Goal: Task Accomplishment & Management: Complete application form

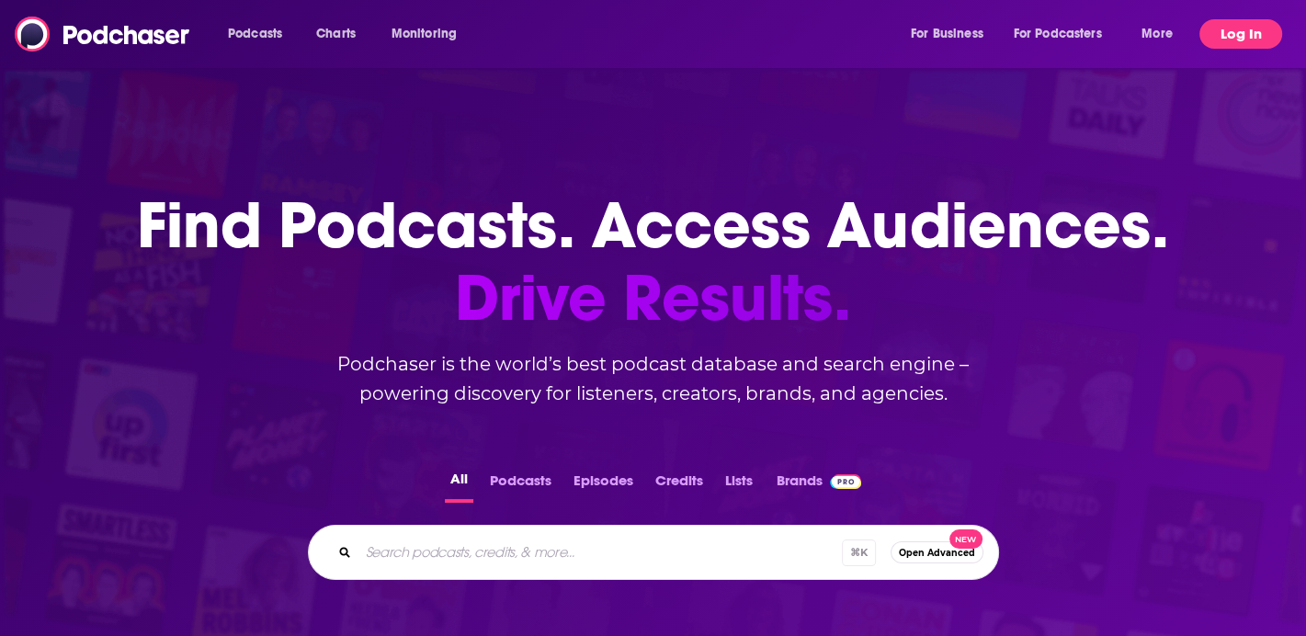
click at [1222, 37] on button "Log In" at bounding box center [1241, 33] width 83 height 29
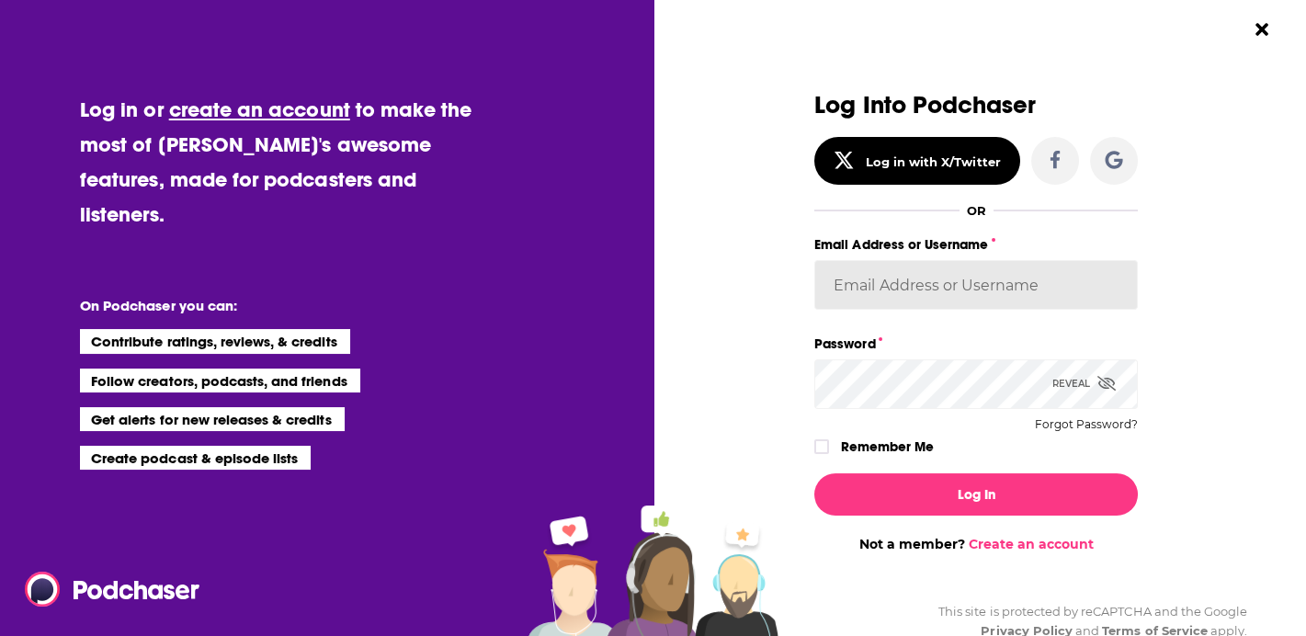
type input "pstanton"
click at [1025, 539] on link "Create an account" at bounding box center [1031, 544] width 125 height 17
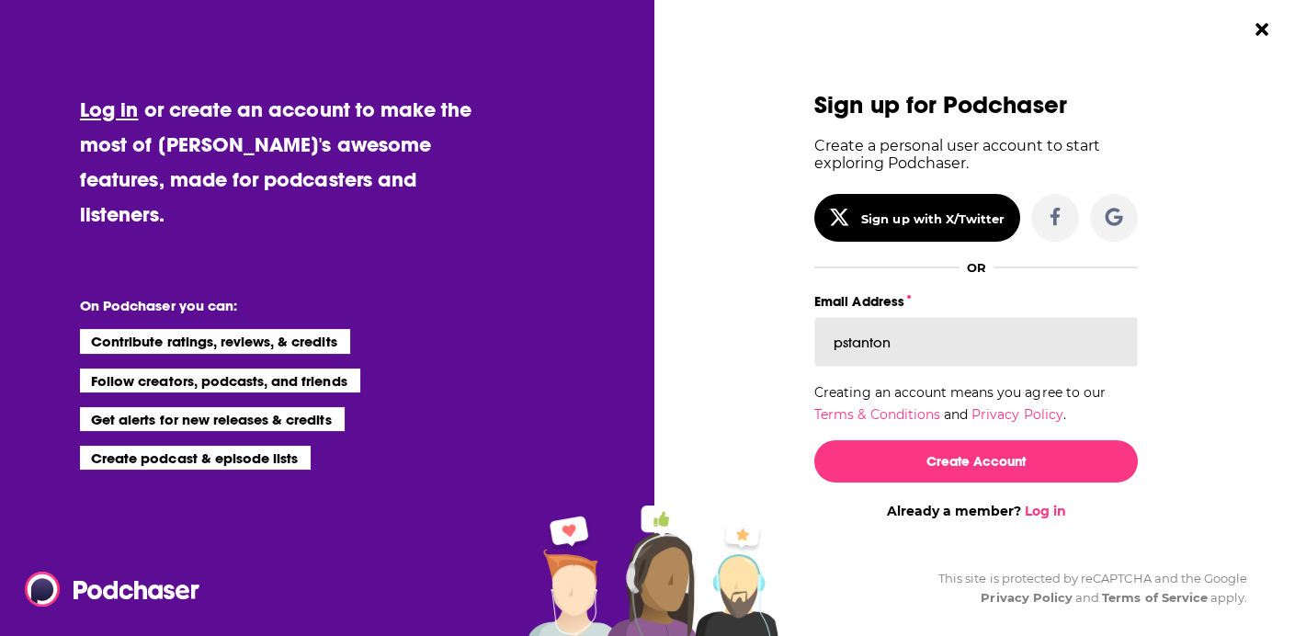
click at [970, 349] on input "pstanton" at bounding box center [976, 342] width 324 height 50
type input "[PERSON_NAME][EMAIL_ADDRESS][PERSON_NAME][DOMAIN_NAME]"
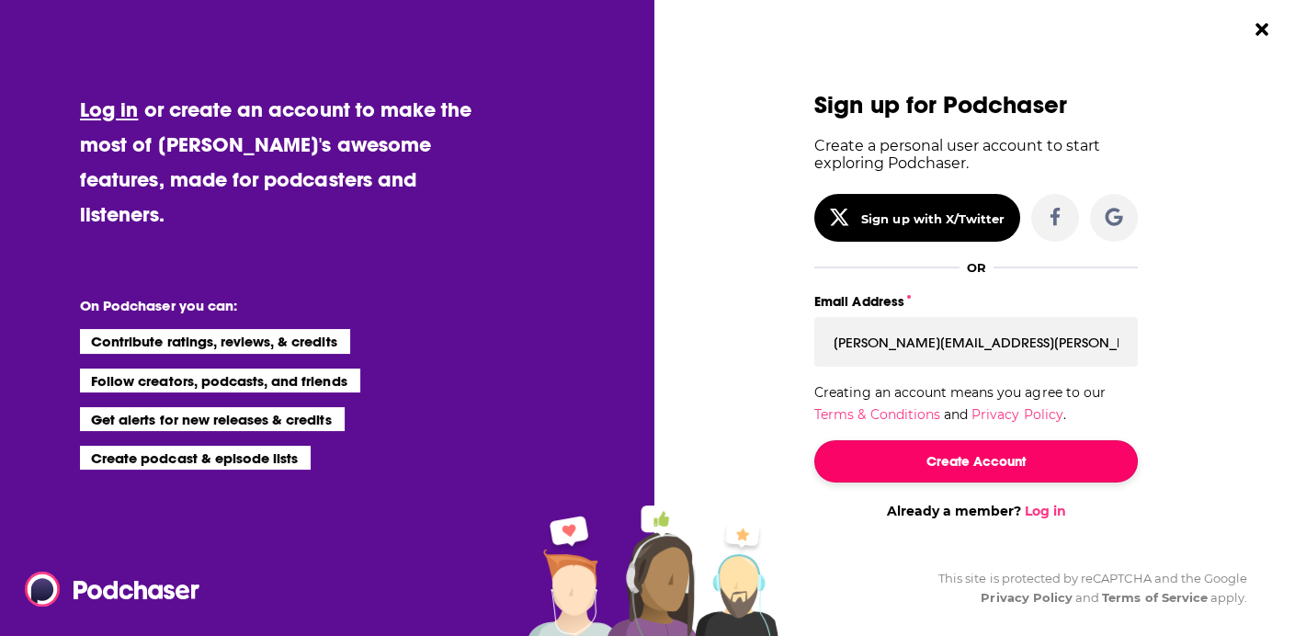
click at [971, 464] on button "Create Account" at bounding box center [976, 461] width 324 height 42
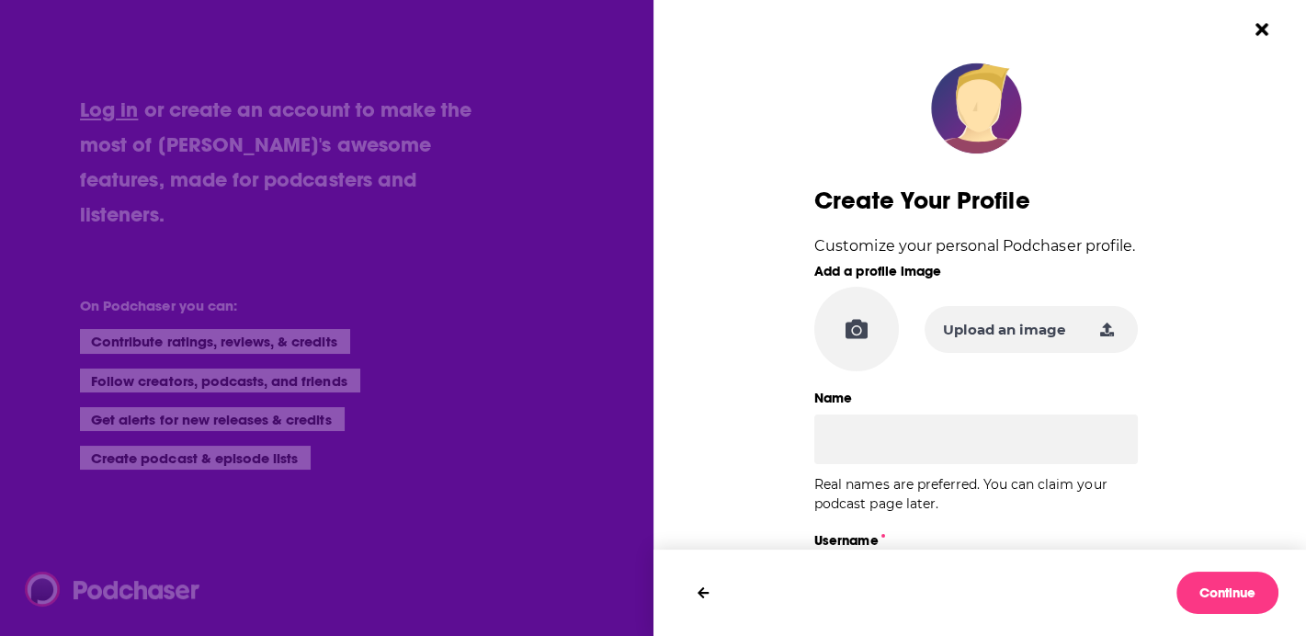
type input "pstanton"
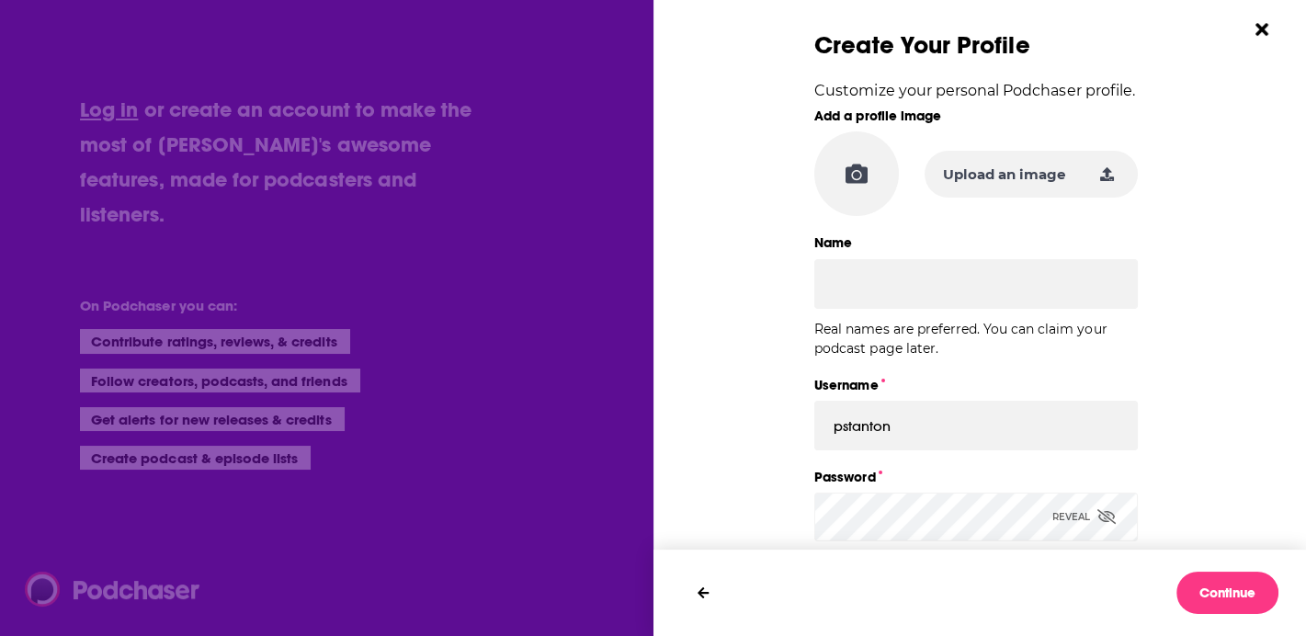
scroll to position [156, 0]
click at [846, 298] on input "Name" at bounding box center [976, 283] width 324 height 50
type input "[PERSON_NAME]"
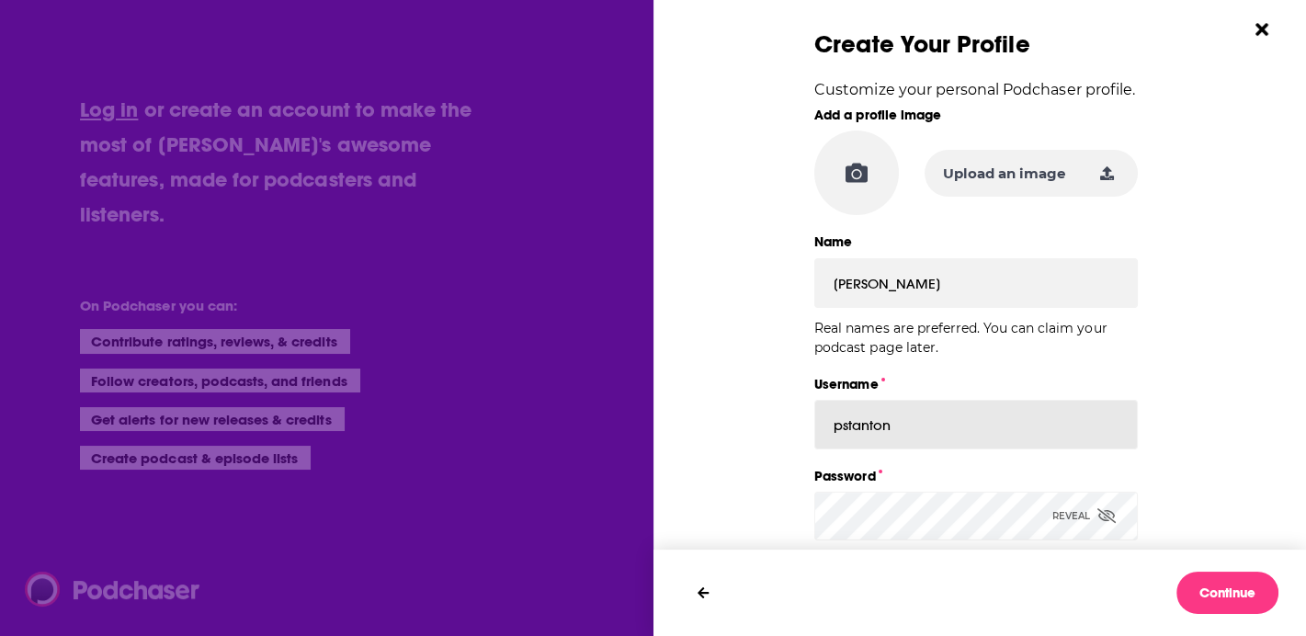
click at [872, 420] on input "pstanton" at bounding box center [976, 425] width 324 height 50
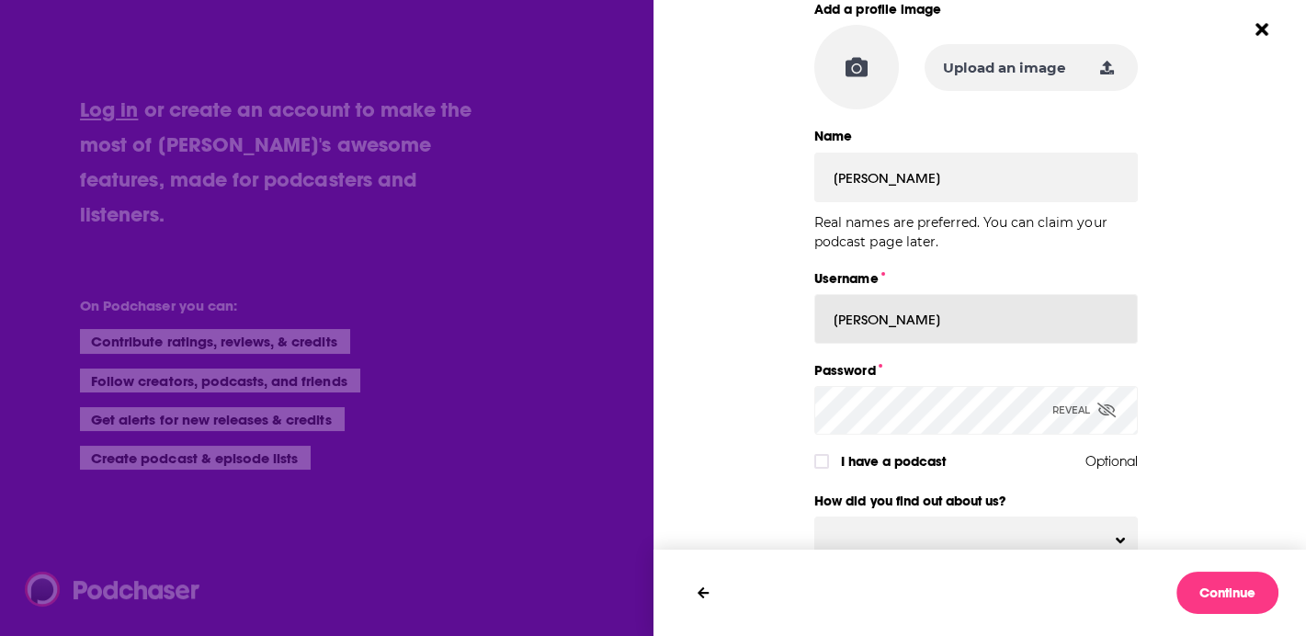
scroll to position [306, 0]
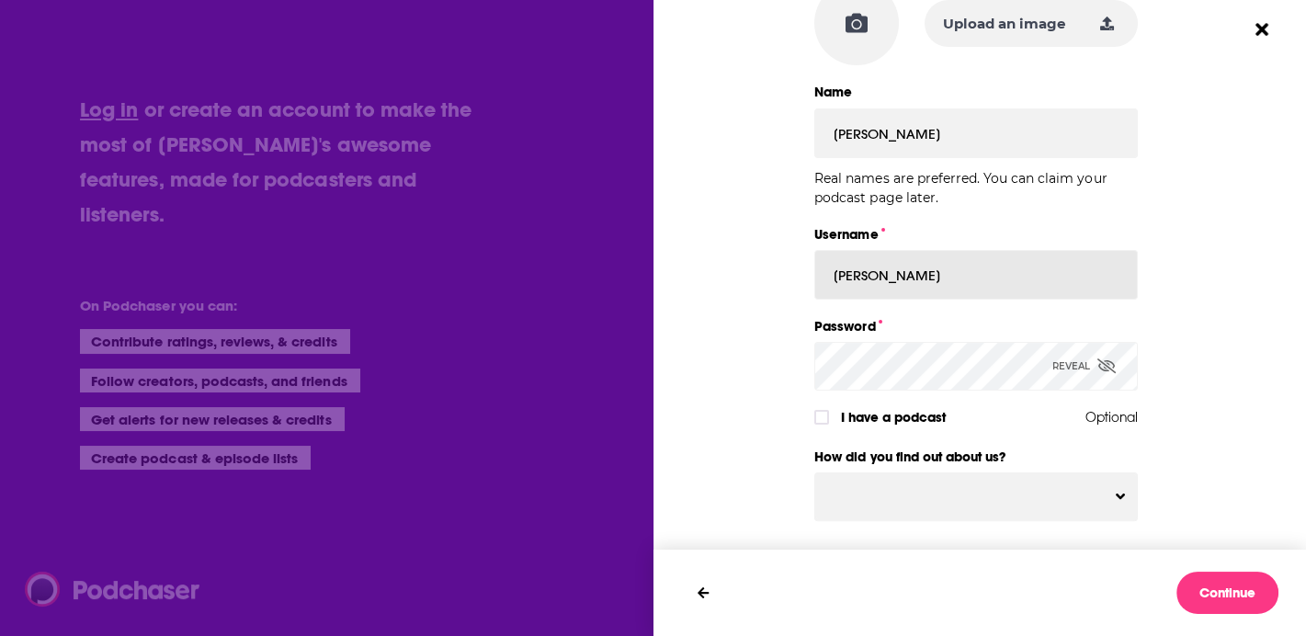
type input "[PERSON_NAME]"
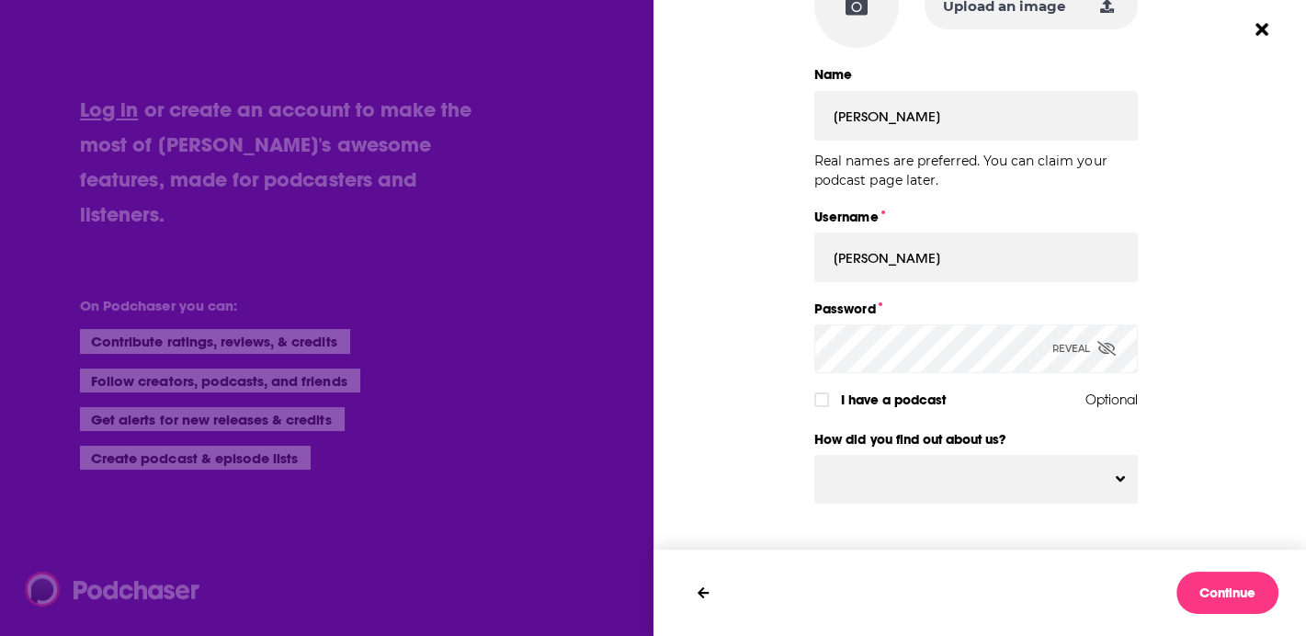
scroll to position [328, 0]
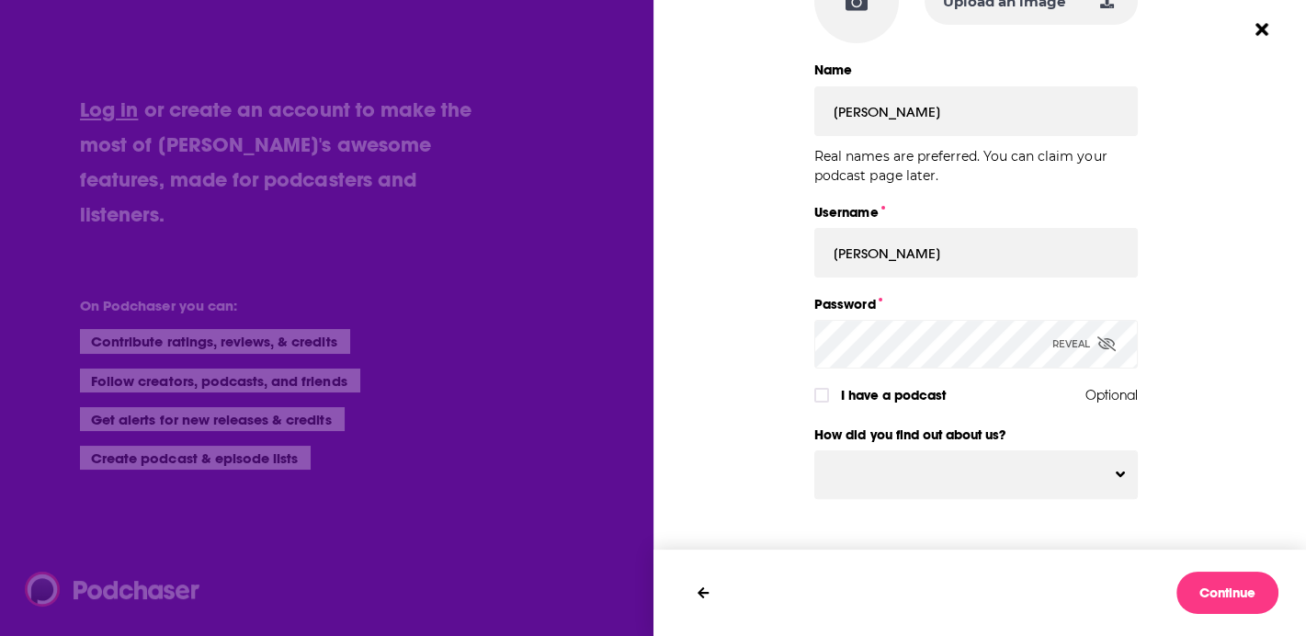
click at [1101, 343] on icon "Dialog" at bounding box center [1107, 343] width 18 height 15
click at [1101, 343] on icon "Dialog" at bounding box center [1107, 343] width 17 height 15
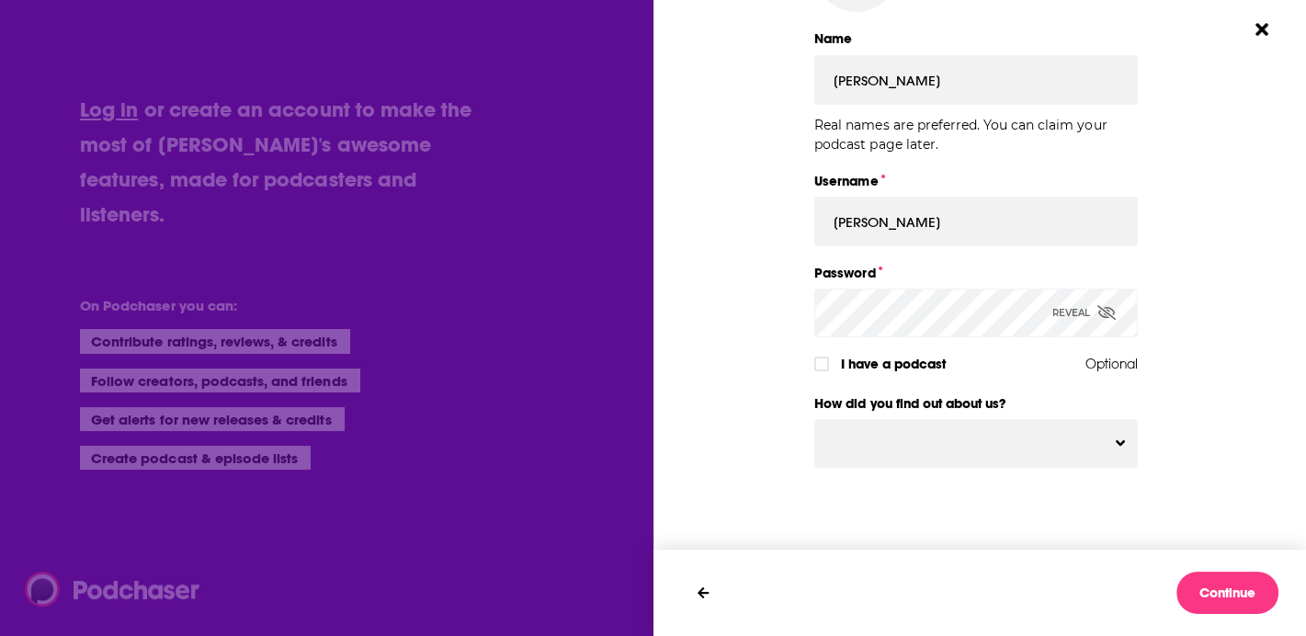
scroll to position [362, 0]
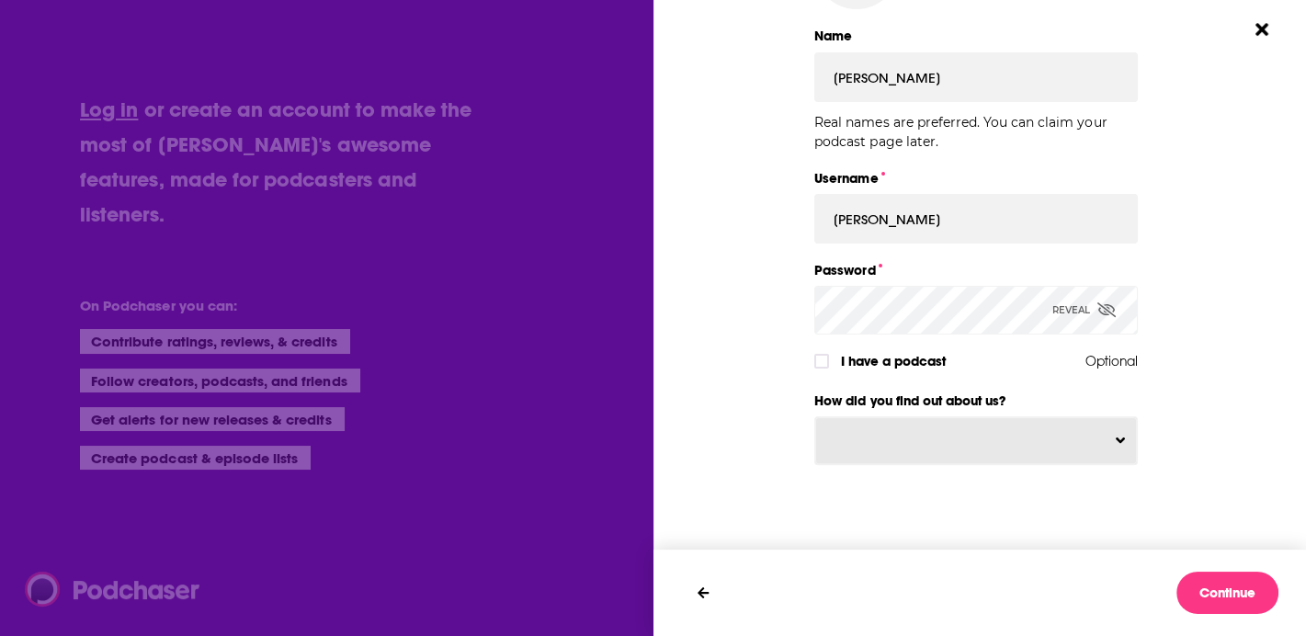
click at [982, 430] on button "Dialog" at bounding box center [976, 440] width 322 height 47
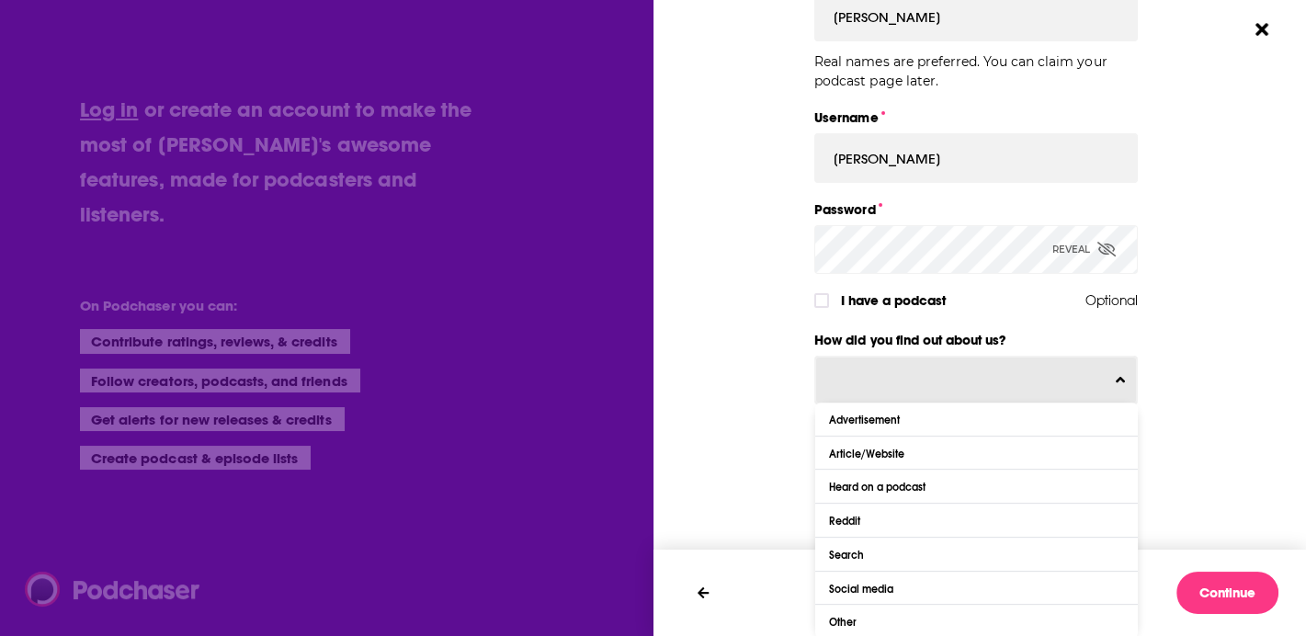
scroll to position [425, 0]
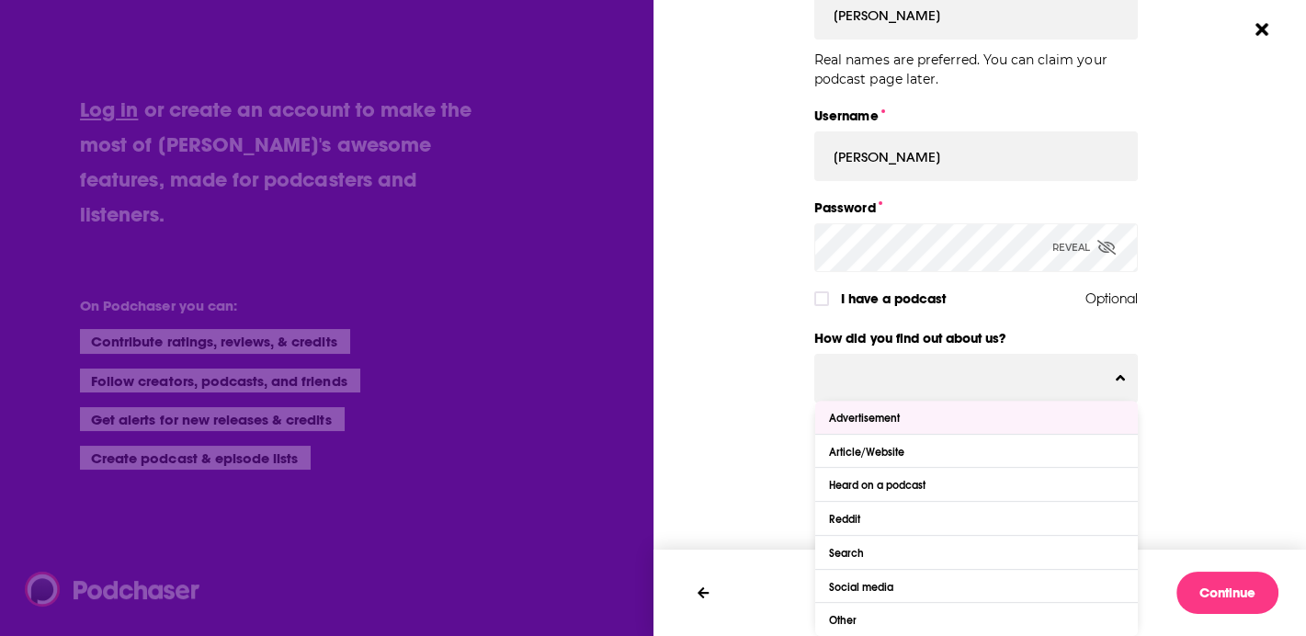
click at [1229, 433] on div "Dialog" at bounding box center [1300, 141] width 324 height 756
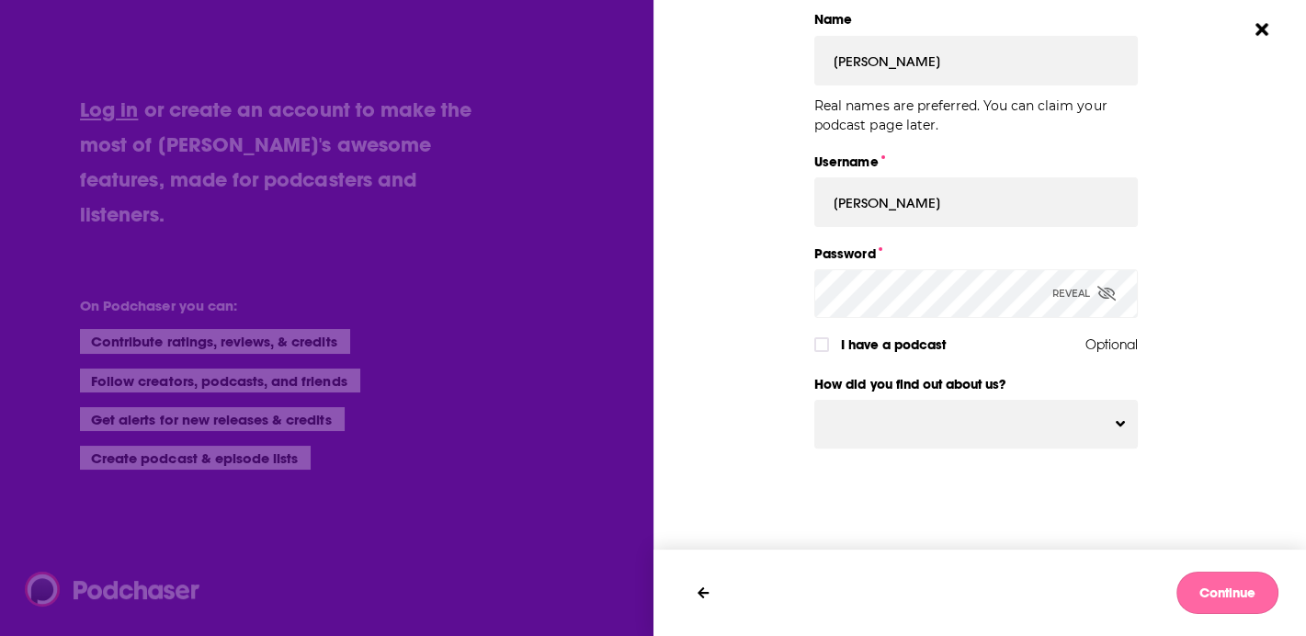
click at [1207, 586] on button "Continue" at bounding box center [1228, 593] width 102 height 42
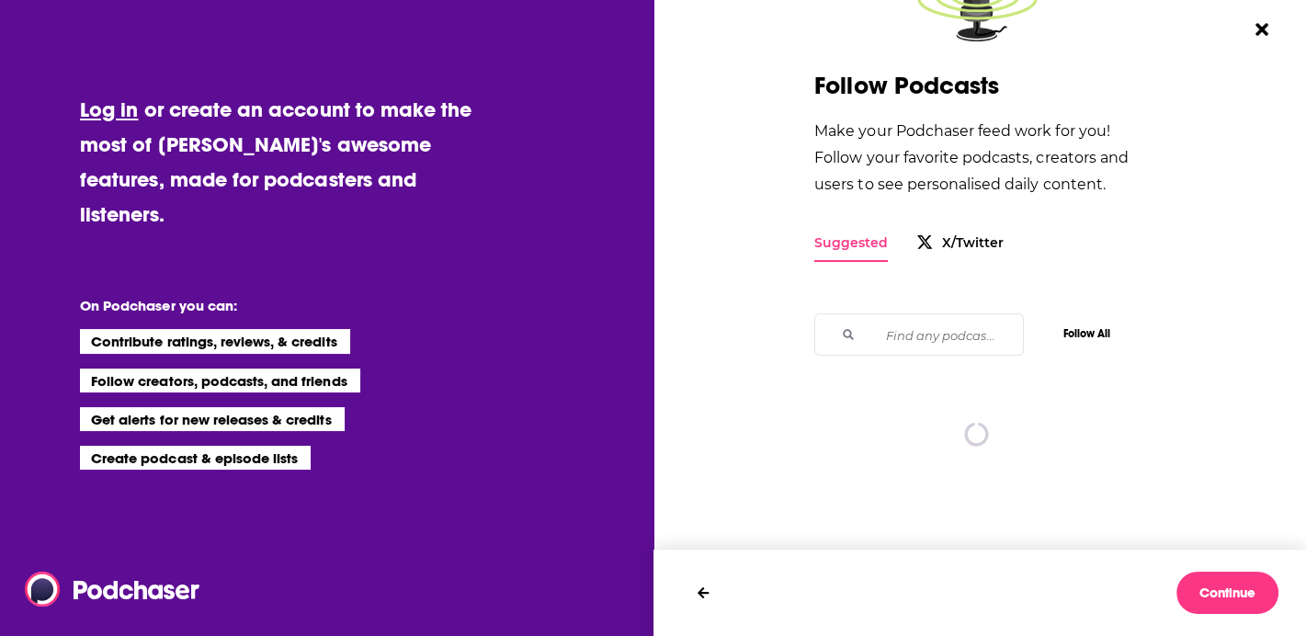
scroll to position [0, 0]
